Goal: Check status

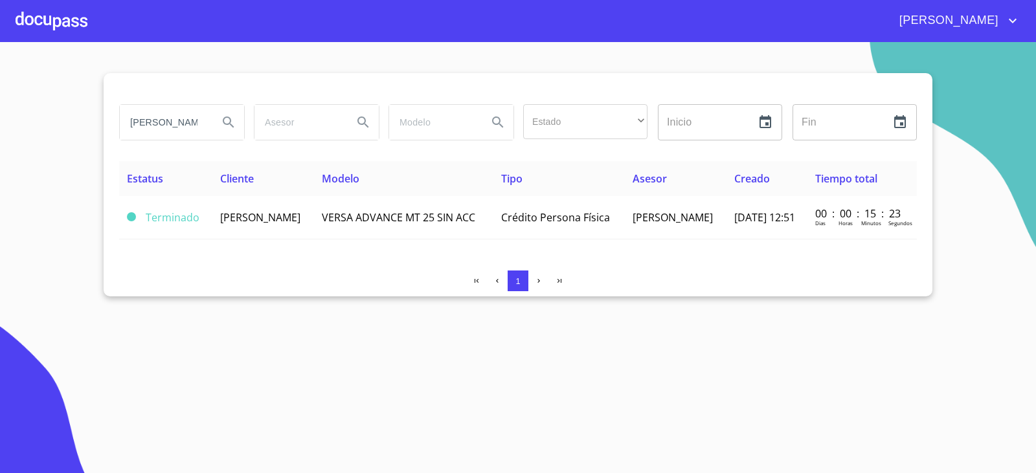
click at [205, 127] on input "[PERSON_NAME]" at bounding box center [164, 122] width 88 height 35
click at [204, 126] on input "[PERSON_NAME]" at bounding box center [164, 122] width 88 height 35
type input "F"
type input "JULIO"
click at [216, 126] on button "Search" at bounding box center [228, 122] width 31 height 31
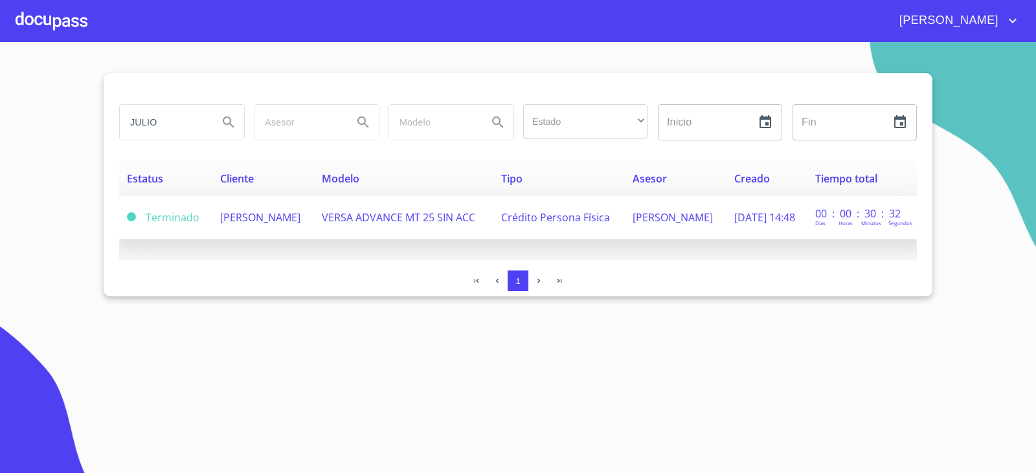
click at [254, 234] on td "[PERSON_NAME]" at bounding box center [263, 217] width 102 height 43
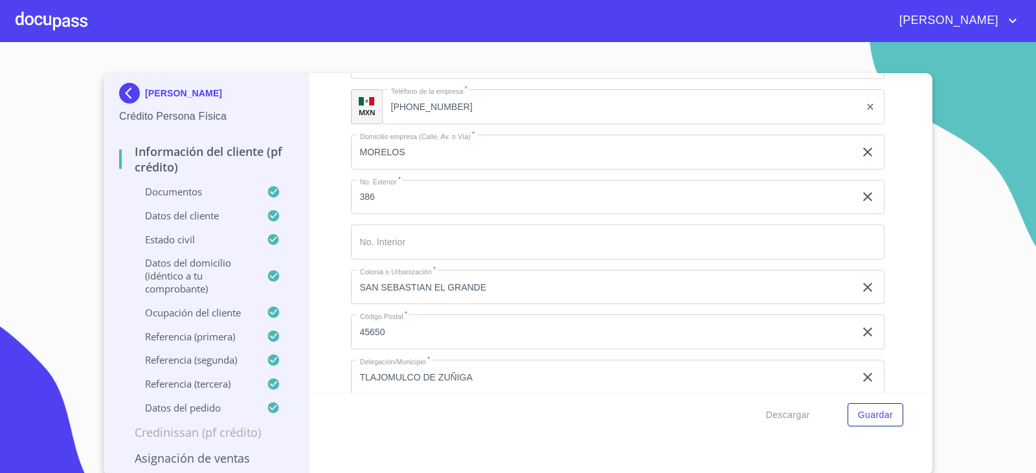
scroll to position [4956, 0]
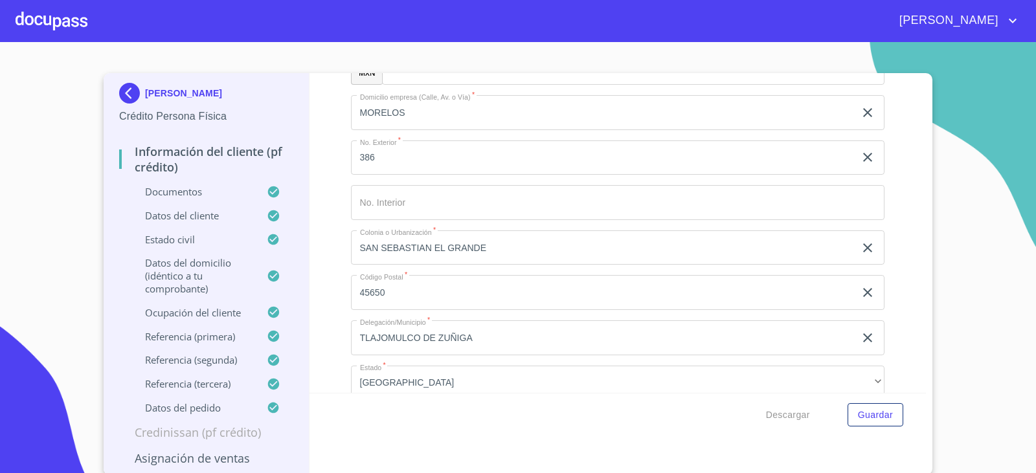
drag, startPoint x: 396, startPoint y: 291, endPoint x: 313, endPoint y: 294, distance: 83.6
click at [313, 294] on div "Información del cliente (PF crédito) Documentos Documento de identificación.   …" at bounding box center [618, 233] width 617 height 320
drag, startPoint x: 407, startPoint y: 289, endPoint x: 532, endPoint y: 294, distance: 125.1
